Goal: Task Accomplishment & Management: Manage account settings

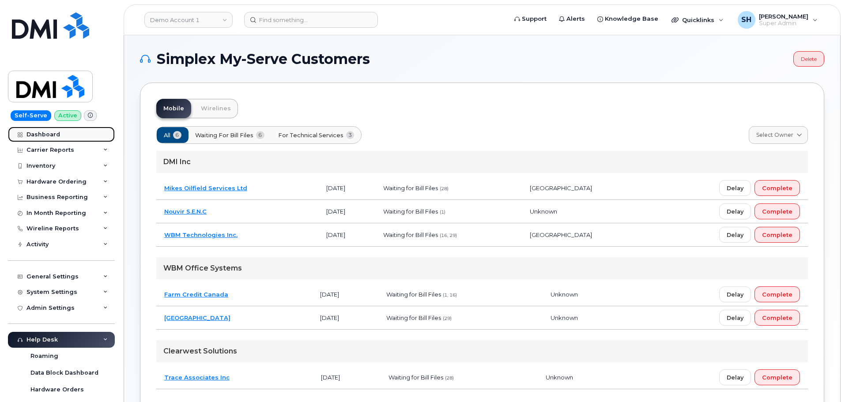
click at [62, 136] on link "Dashboard" at bounding box center [61, 135] width 107 height 16
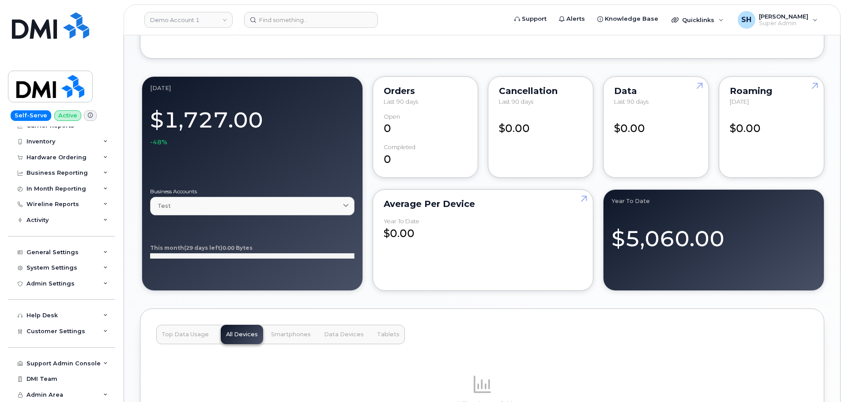
scroll to position [662, 0]
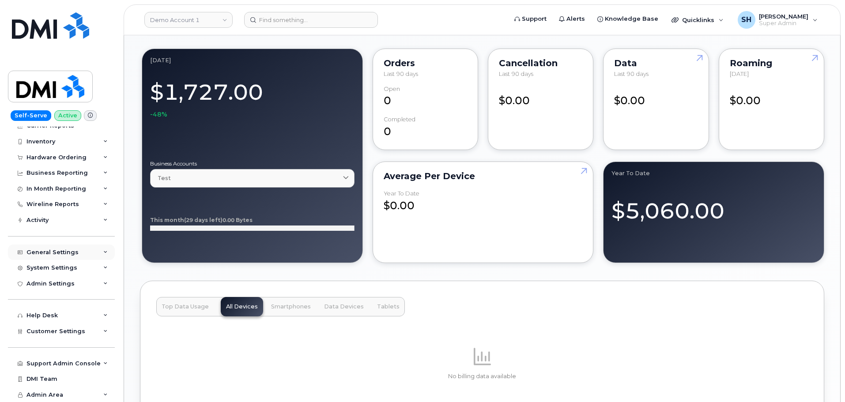
click at [66, 253] on div "General Settings" at bounding box center [52, 252] width 52 height 7
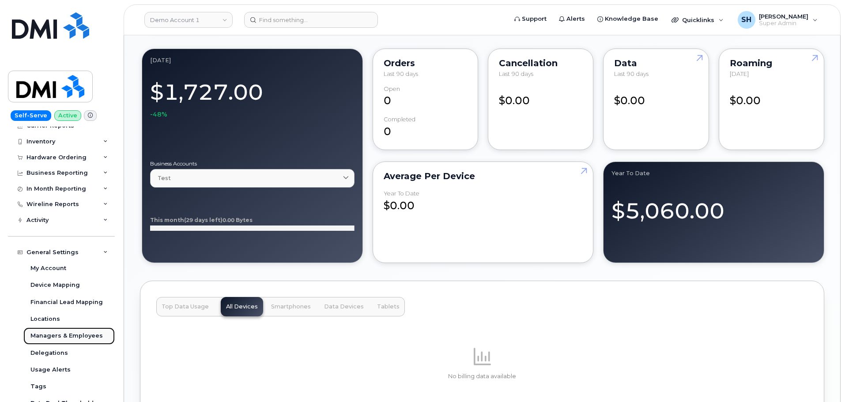
click at [79, 336] on div "Managers & Employees" at bounding box center [66, 336] width 72 height 8
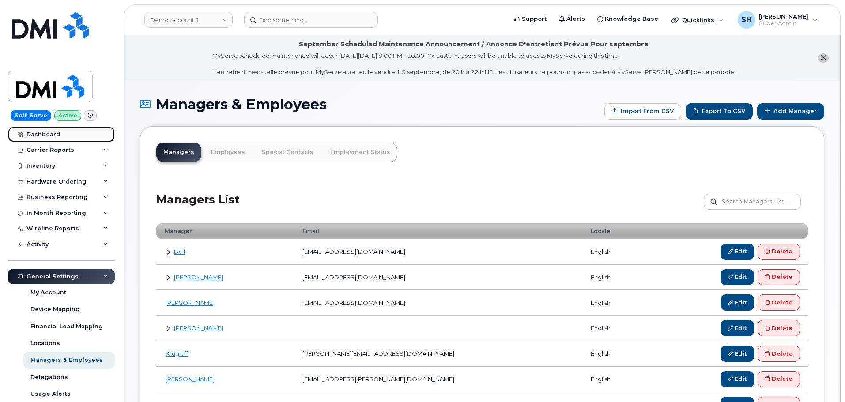
click at [64, 136] on link "Dashboard" at bounding box center [61, 135] width 107 height 16
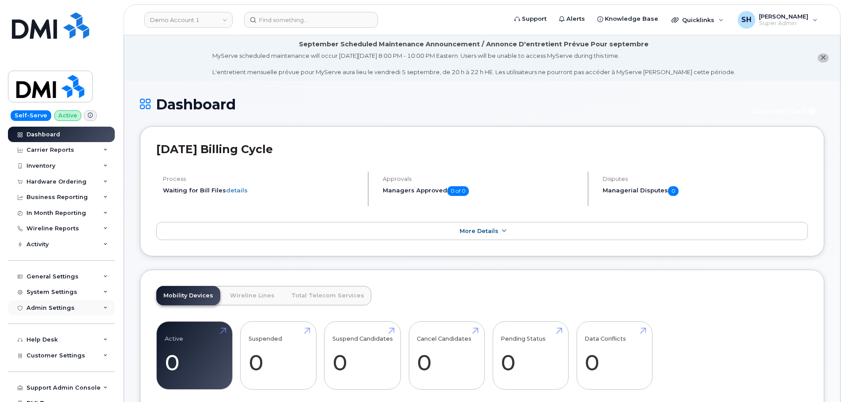
click at [64, 308] on div "Admin Settings" at bounding box center [50, 308] width 48 height 7
click at [57, 342] on div "Integrations" at bounding box center [49, 341] width 38 height 8
